Goal: Task Accomplishment & Management: Use online tool/utility

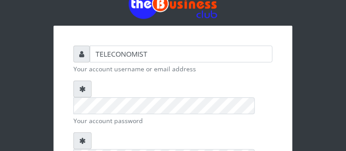
scroll to position [70, 0]
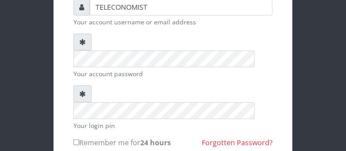
click at [76, 139] on input "Remember me for 24 hours" at bounding box center [76, 142] width 6 height 6
checkbox input "true"
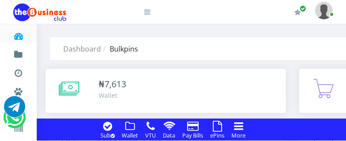
drag, startPoint x: 0, startPoint y: 0, endPoint x: 351, endPoint y: 133, distance: 375.4
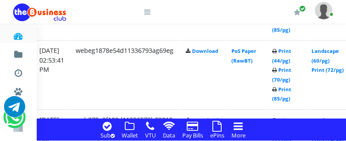
scroll to position [1626, 170]
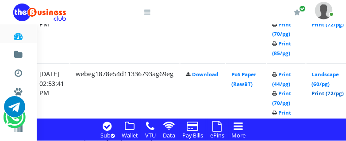
click at [332, 92] on link "Print (72/pg)" at bounding box center [328, 93] width 32 height 7
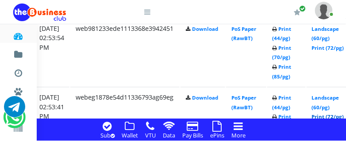
scroll to position [1579, 170]
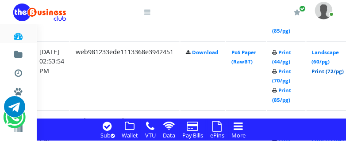
click at [333, 70] on link "Print (72/pg)" at bounding box center [328, 71] width 32 height 7
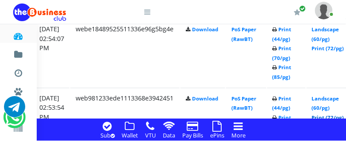
scroll to position [1509, 170]
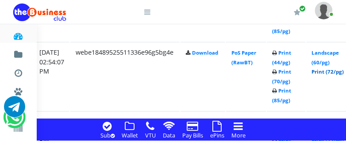
click at [336, 71] on link "Print (72/pg)" at bounding box center [328, 72] width 32 height 7
click at [333, 70] on link "Print (72/pg)" at bounding box center [328, 72] width 32 height 7
click at [331, 72] on link "Print (72/pg)" at bounding box center [328, 72] width 32 height 7
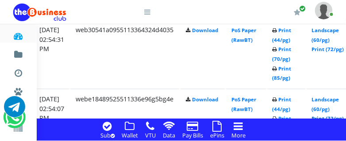
scroll to position [1440, 170]
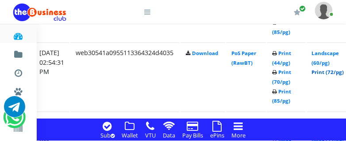
click at [338, 72] on link "Print (72/pg)" at bounding box center [328, 72] width 32 height 7
click at [334, 72] on link "Print (72/pg)" at bounding box center [328, 72] width 32 height 7
click at [337, 72] on link "Print (72/pg)" at bounding box center [328, 72] width 32 height 7
click at [343, 73] on link "Print (72/pg)" at bounding box center [328, 72] width 32 height 7
click at [334, 72] on link "Print (72/pg)" at bounding box center [328, 72] width 32 height 7
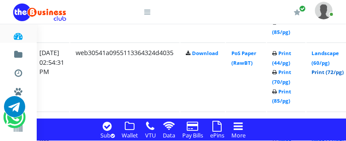
click at [335, 73] on link "Print (72/pg)" at bounding box center [328, 72] width 32 height 7
click at [332, 73] on link "Print (72/pg)" at bounding box center [328, 72] width 32 height 7
click at [326, 71] on link "Print (72/pg)" at bounding box center [328, 72] width 32 height 7
click at [336, 72] on link "Print (72/pg)" at bounding box center [328, 72] width 32 height 7
click at [344, 71] on link "Print (72/pg)" at bounding box center [328, 72] width 32 height 7
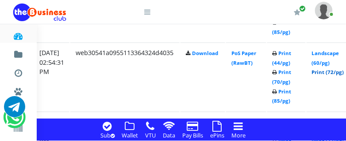
click at [330, 72] on link "Print (72/pg)" at bounding box center [328, 72] width 32 height 7
click at [332, 68] on td "Landscape (60/pg) Print (72/pg)" at bounding box center [329, 76] width 46 height 69
click at [332, 72] on link "Print (72/pg)" at bounding box center [328, 72] width 32 height 7
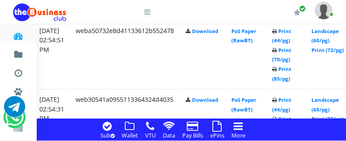
scroll to position [1369, 170]
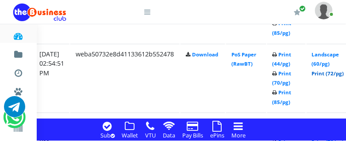
click at [326, 72] on link "Print (72/pg)" at bounding box center [328, 73] width 32 height 7
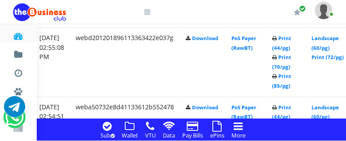
scroll to position [1299, 170]
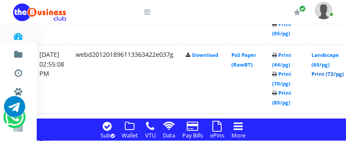
click at [327, 73] on link "Print (72/pg)" at bounding box center [328, 74] width 32 height 7
click at [336, 72] on link "Print (72/pg)" at bounding box center [328, 74] width 32 height 7
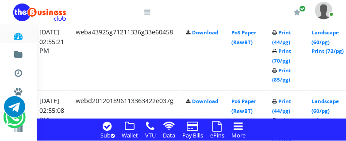
scroll to position [1229, 170]
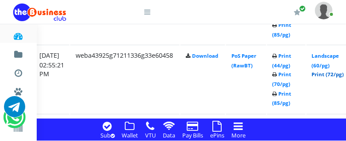
click at [334, 73] on link "Print (72/pg)" at bounding box center [328, 75] width 32 height 7
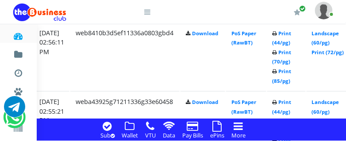
scroll to position [1159, 170]
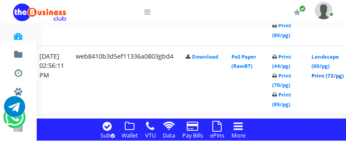
click at [334, 75] on link "Print (72/pg)" at bounding box center [328, 76] width 32 height 7
click at [334, 74] on link "Print (72/pg)" at bounding box center [328, 76] width 32 height 7
click at [334, 75] on link "Print (72/pg)" at bounding box center [328, 76] width 32 height 7
click at [339, 74] on link "Print (72/pg)" at bounding box center [328, 76] width 32 height 7
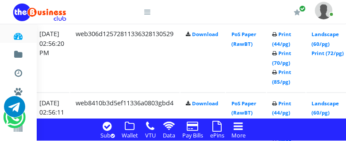
scroll to position [1089, 170]
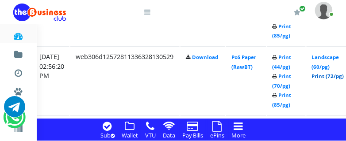
click at [336, 75] on link "Print (72/pg)" at bounding box center [328, 76] width 32 height 7
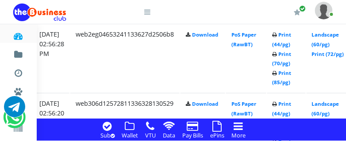
scroll to position [1019, 170]
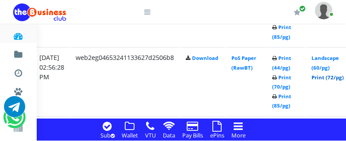
click at [335, 75] on link "Print (72/pg)" at bounding box center [328, 77] width 32 height 7
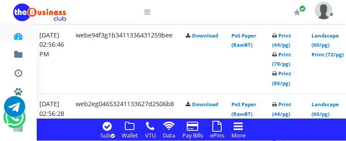
scroll to position [949, 170]
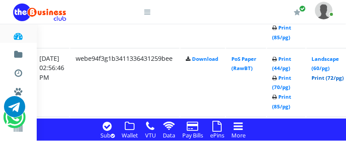
click at [330, 80] on link "Print (72/pg)" at bounding box center [328, 78] width 32 height 7
click at [338, 76] on link "Print (72/pg)" at bounding box center [328, 78] width 32 height 7
click at [329, 77] on link "Print (72/pg)" at bounding box center [328, 78] width 32 height 7
click at [333, 78] on link "Print (72/pg)" at bounding box center [328, 78] width 32 height 7
click at [334, 77] on link "Print (72/pg)" at bounding box center [328, 78] width 32 height 7
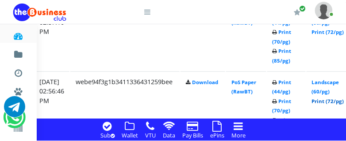
scroll to position [902, 170]
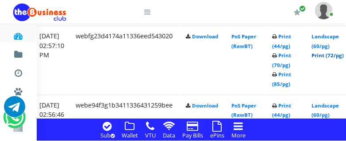
click at [334, 56] on link "Print (72/pg)" at bounding box center [328, 55] width 32 height 7
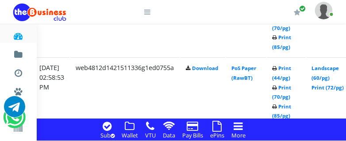
scroll to position [825, 170]
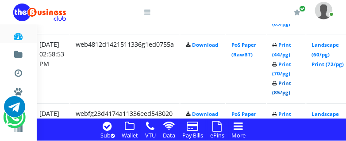
click at [291, 92] on link "Print (85/pg)" at bounding box center [281, 88] width 19 height 16
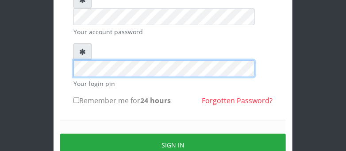
scroll to position [88, 0]
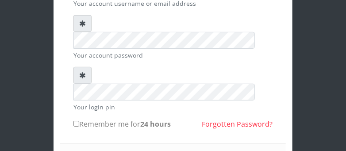
click at [75, 121] on input "Remember me for 24 hours" at bounding box center [76, 124] width 6 height 6
checkbox input "true"
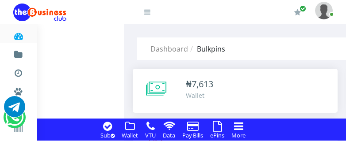
drag, startPoint x: 0, startPoint y: 0, endPoint x: 351, endPoint y: 132, distance: 375.1
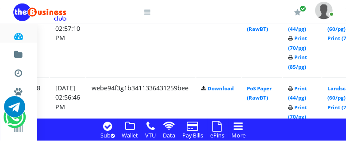
scroll to position [920, 255]
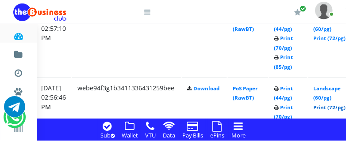
click at [327, 110] on link "Print (72/pg)" at bounding box center [329, 107] width 32 height 7
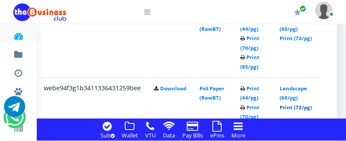
scroll to position [920, 214]
click at [305, 109] on link "Print (72/pg)" at bounding box center [296, 107] width 32 height 7
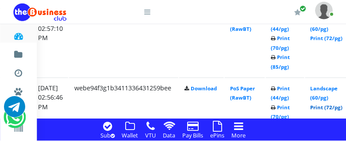
click at [330, 107] on link "Print (72/pg)" at bounding box center [326, 107] width 32 height 7
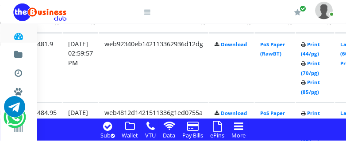
scroll to position [756, 157]
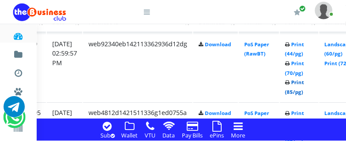
click at [304, 94] on link "Print (85/pg)" at bounding box center [294, 87] width 19 height 16
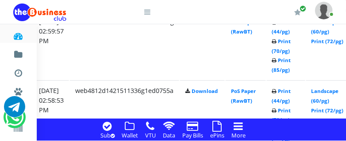
scroll to position [755, 170]
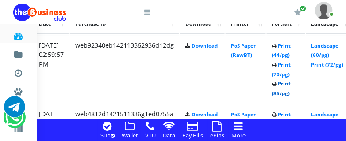
click at [291, 94] on link "Print (85/pg)" at bounding box center [281, 88] width 19 height 16
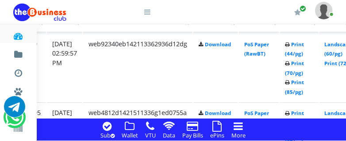
scroll to position [756, 157]
